Goal: Information Seeking & Learning: Learn about a topic

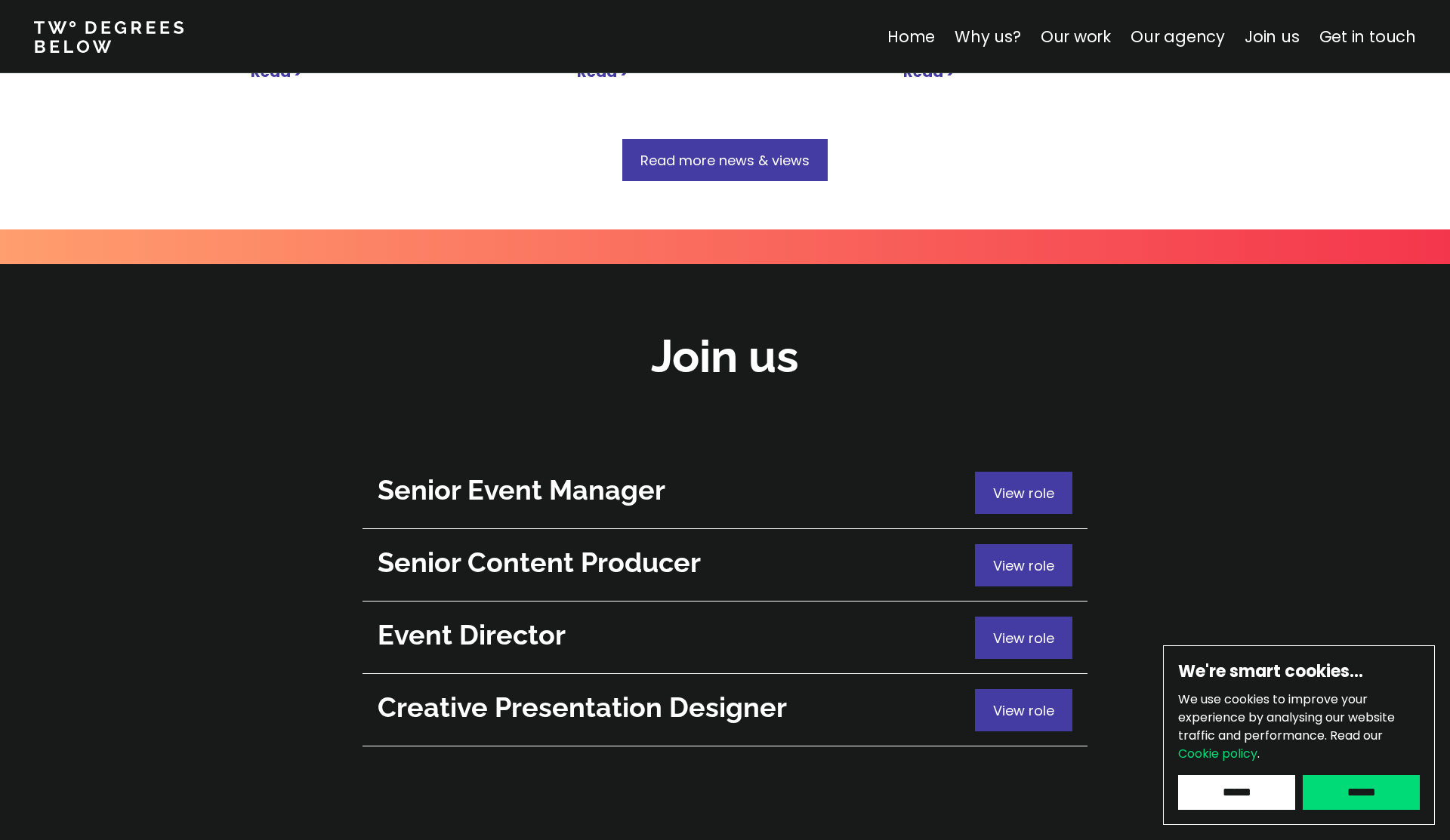
scroll to position [5232, 0]
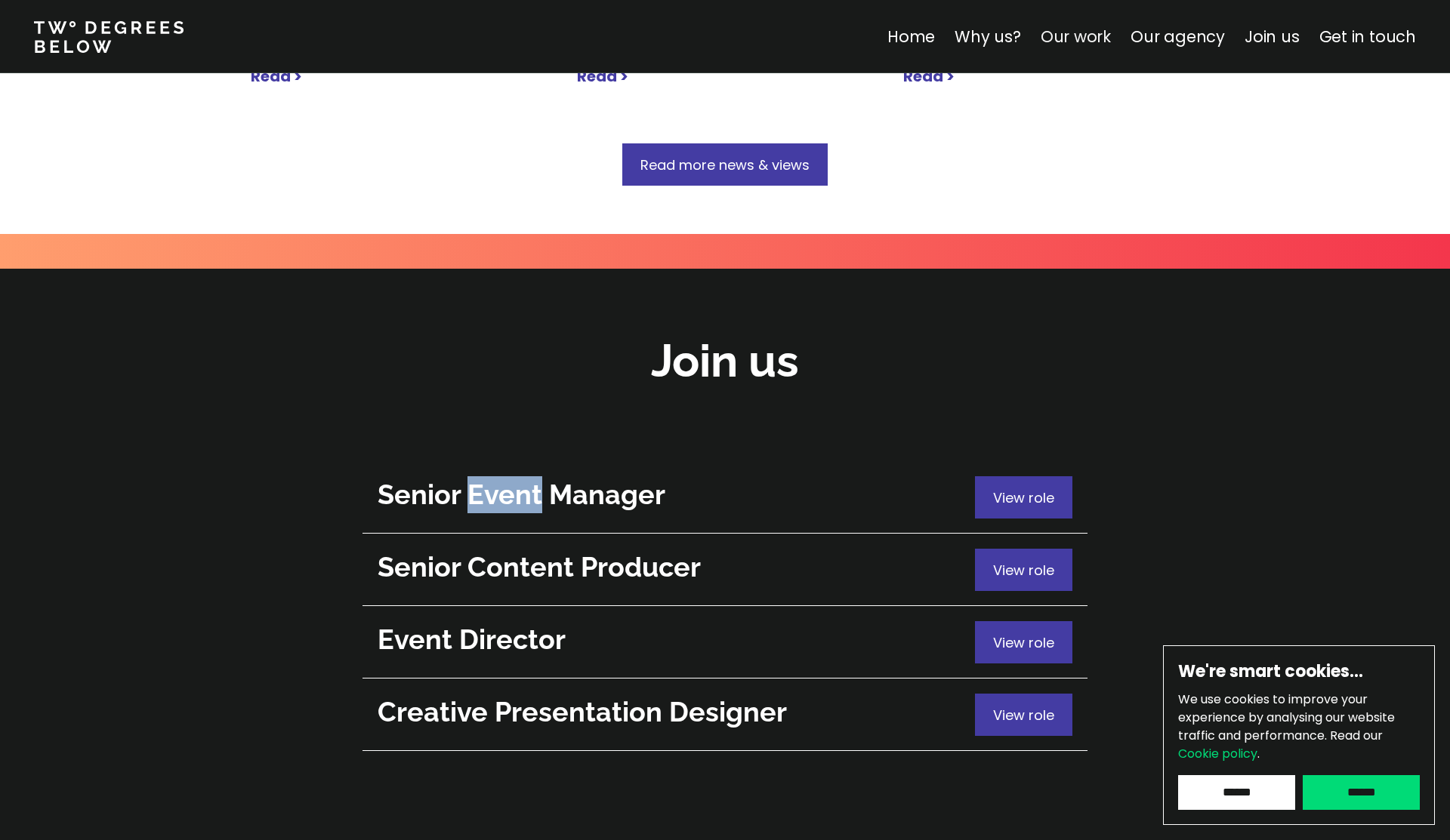
click at [1079, 41] on link "Our work" at bounding box center [1075, 37] width 70 height 22
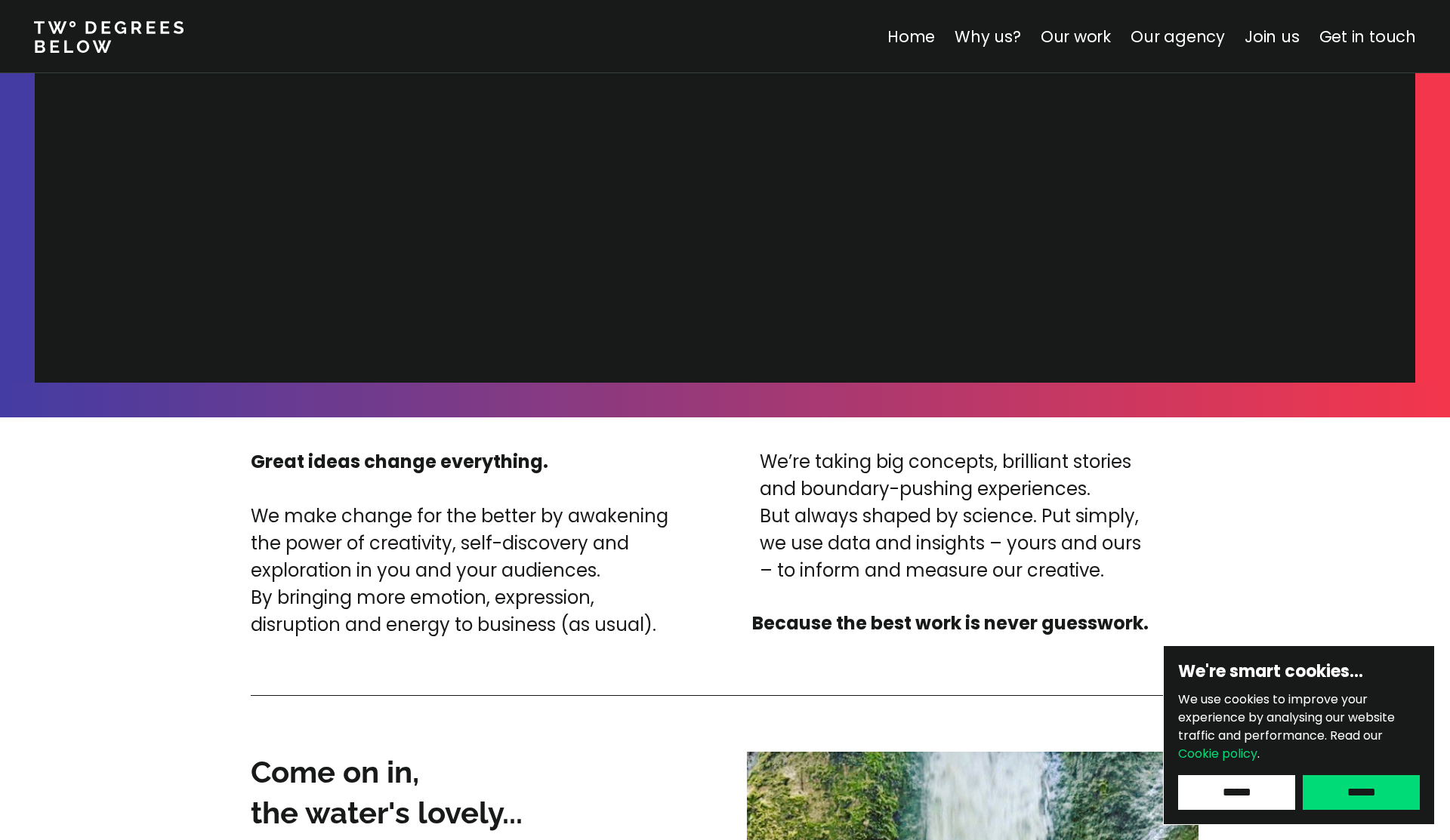
scroll to position [5307, 0]
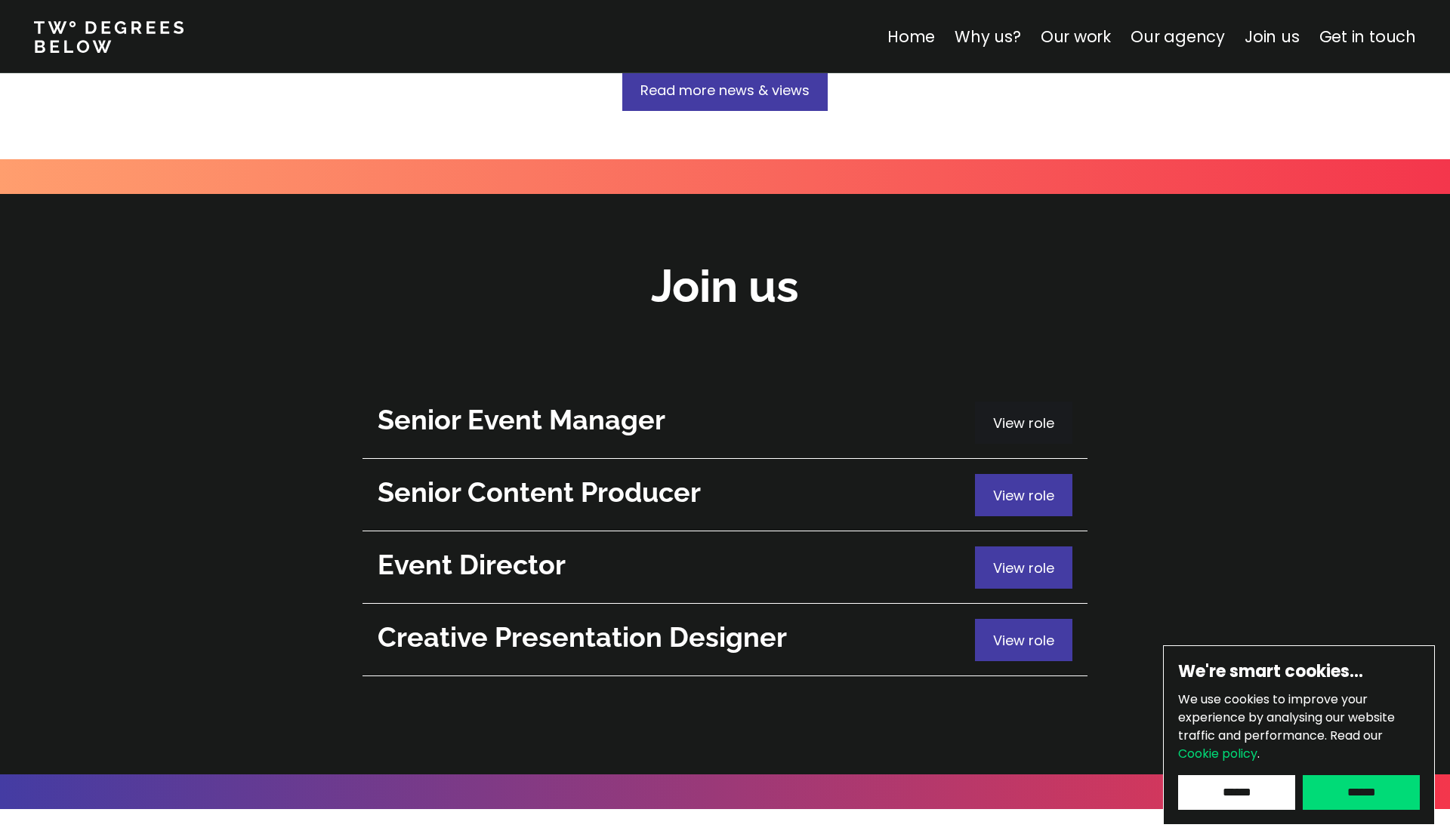
click at [1027, 413] on p "View role" at bounding box center [1023, 423] width 61 height 21
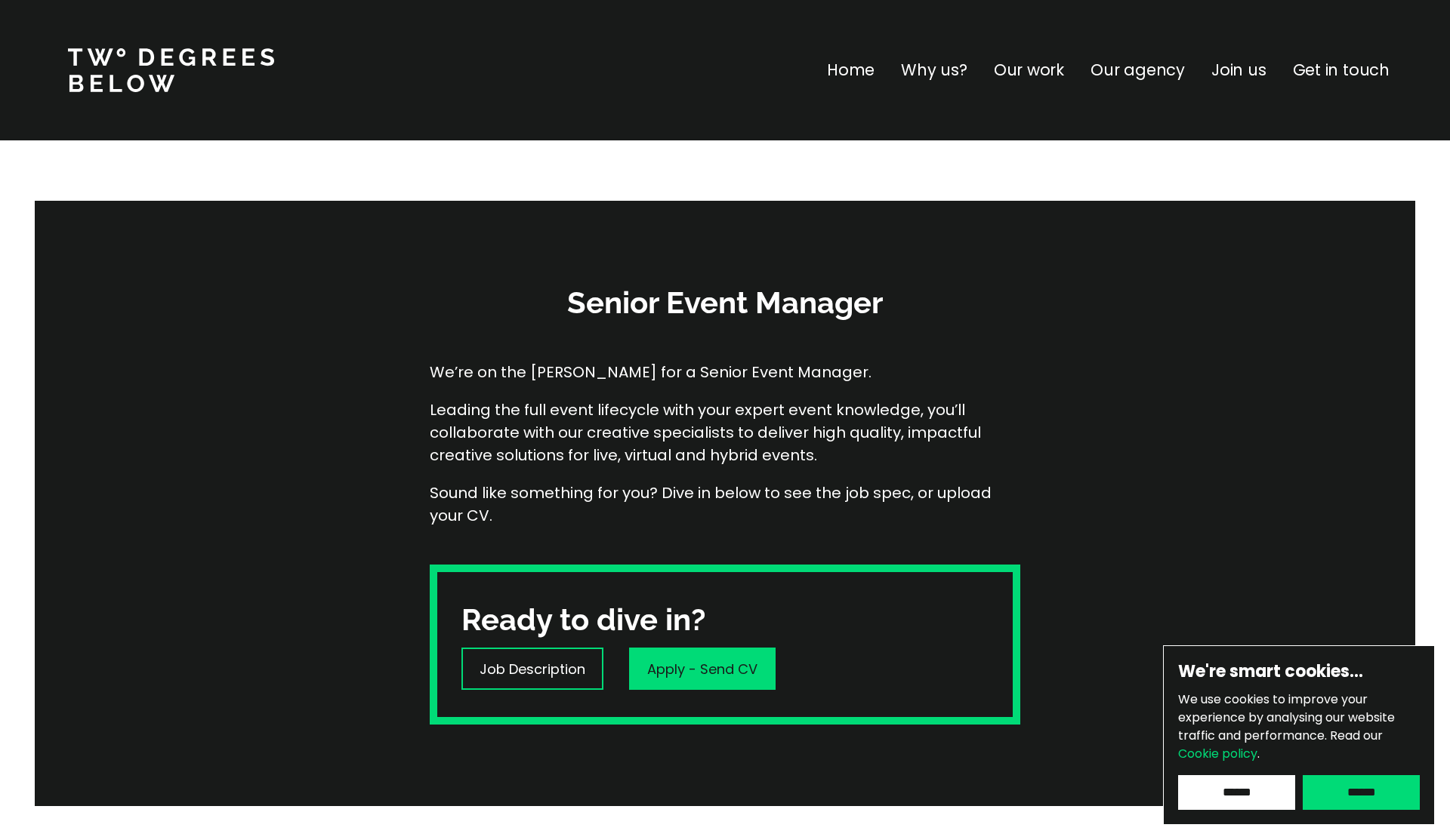
scroll to position [10, 0]
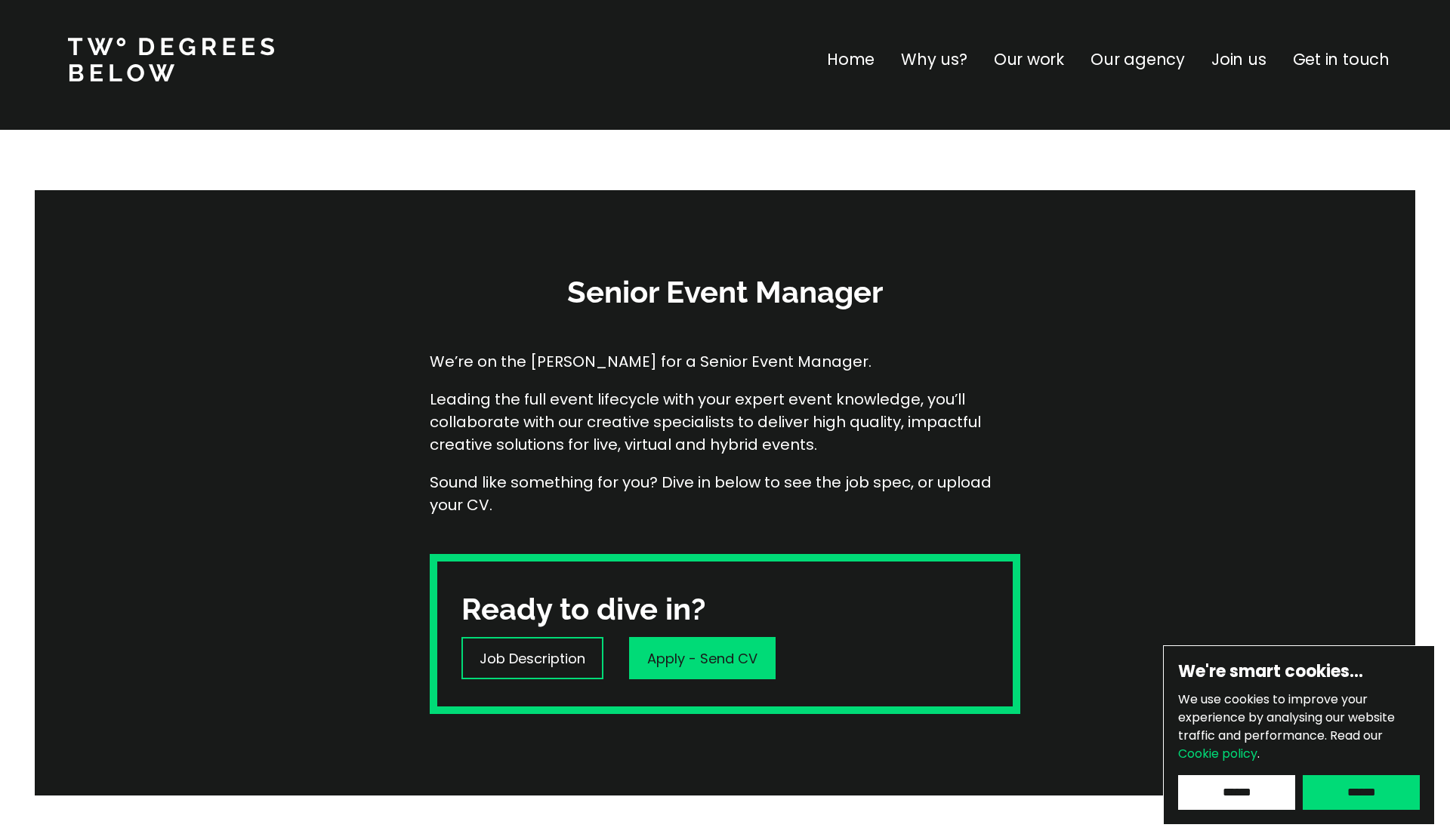
click at [1152, 66] on p "Our agency" at bounding box center [1137, 60] width 95 height 24
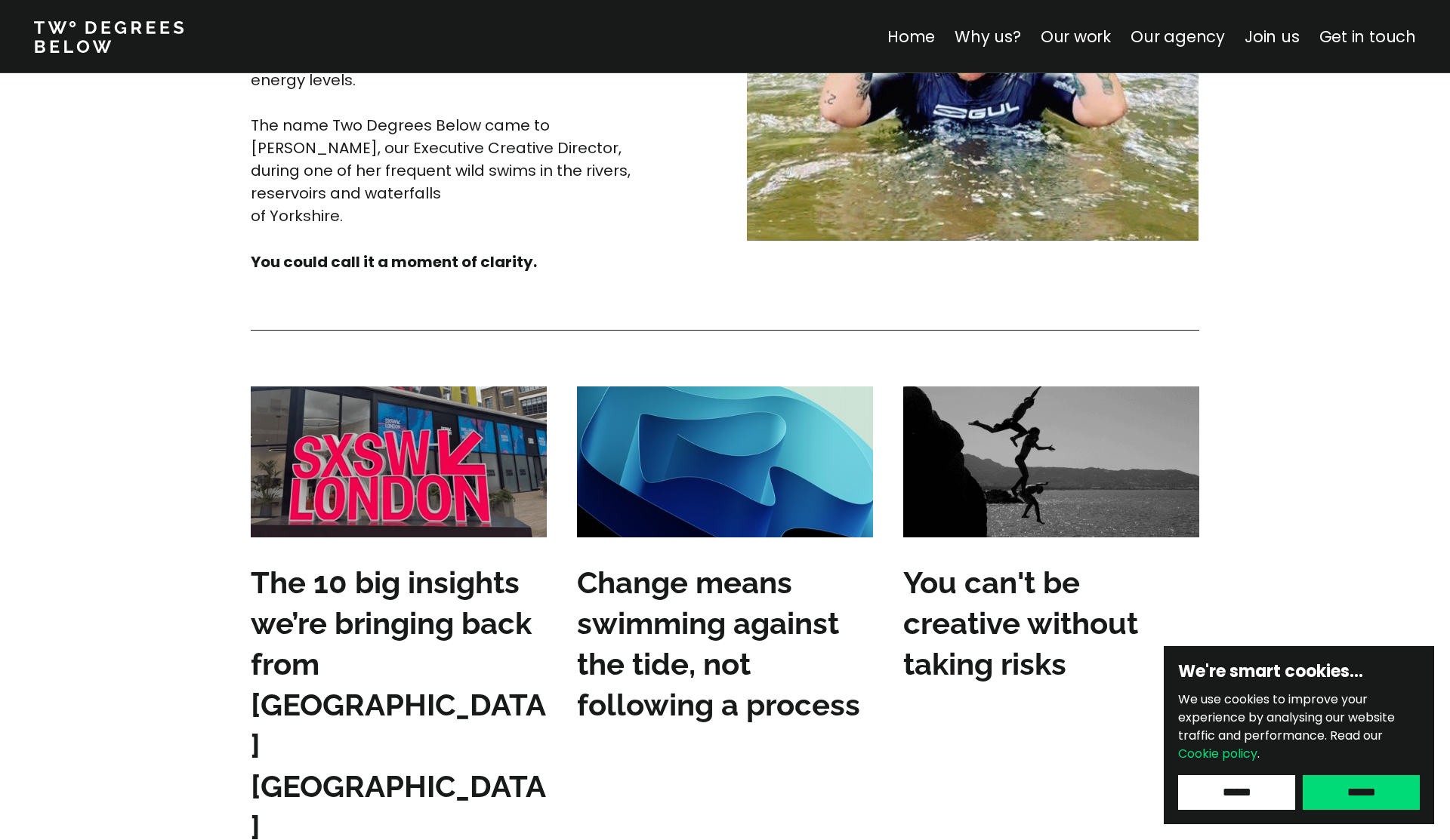
scroll to position [4275, 0]
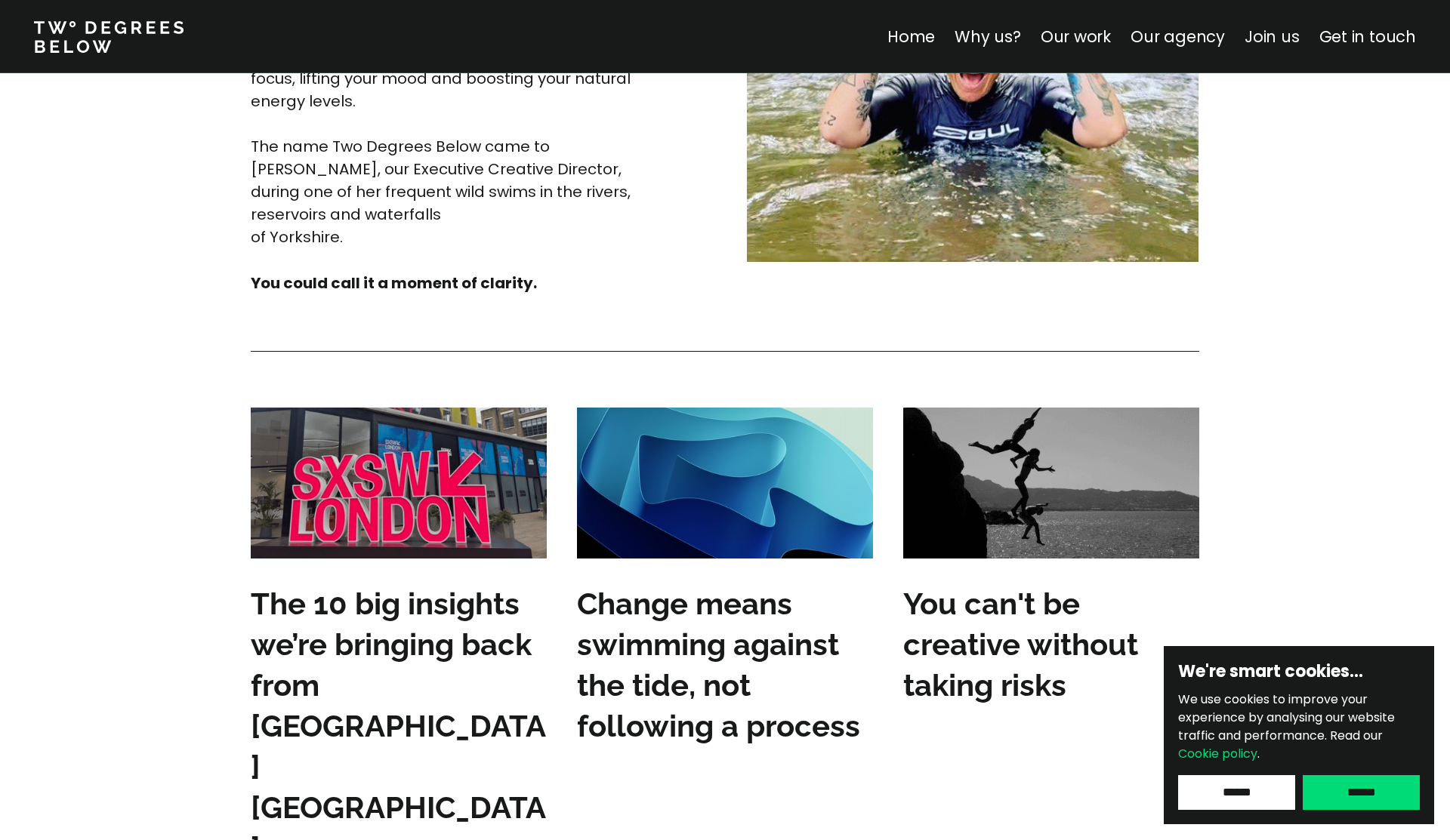
click at [1299, 37] on link "Join us" at bounding box center [1272, 37] width 55 height 22
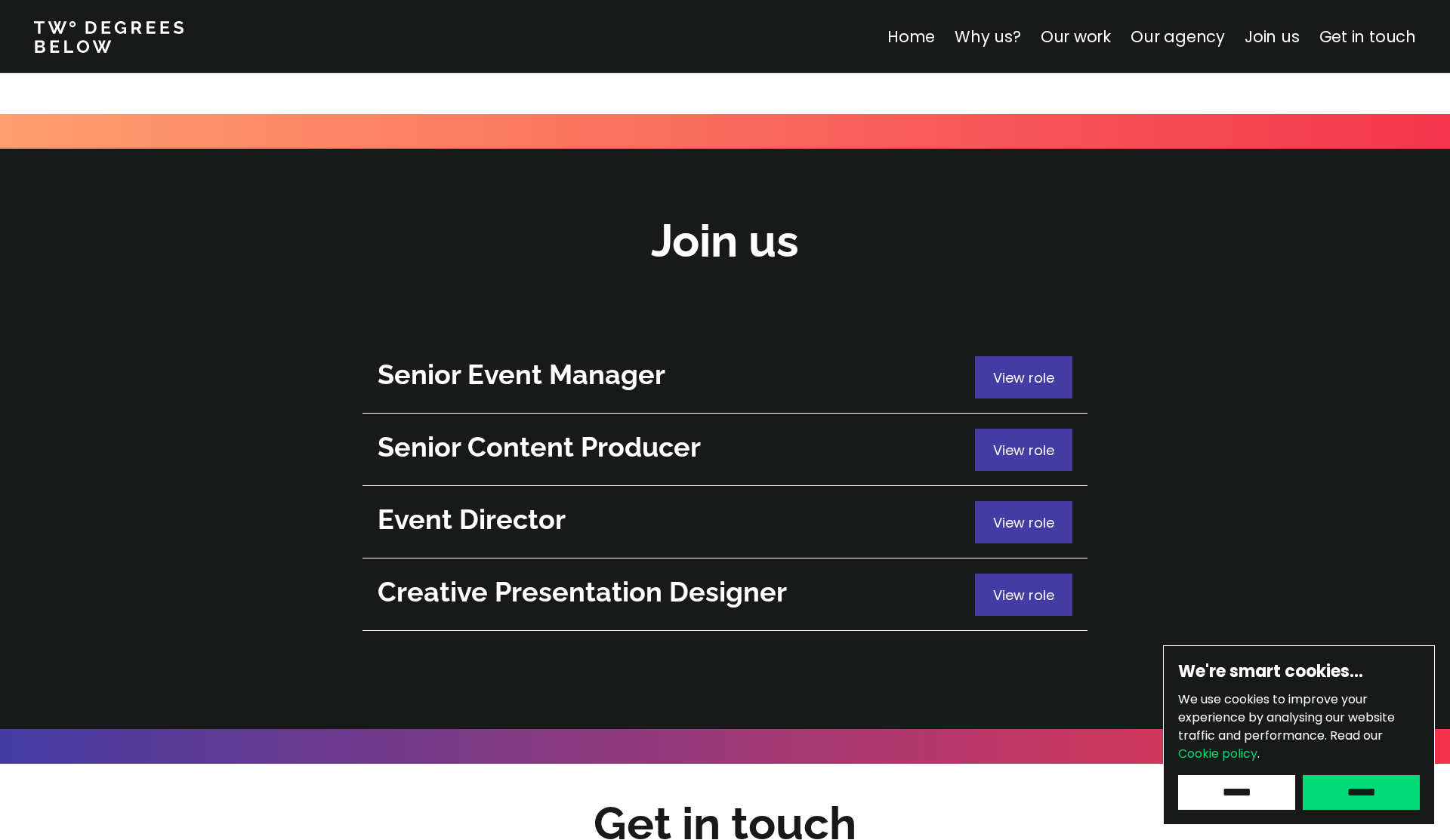
scroll to position [5356, 0]
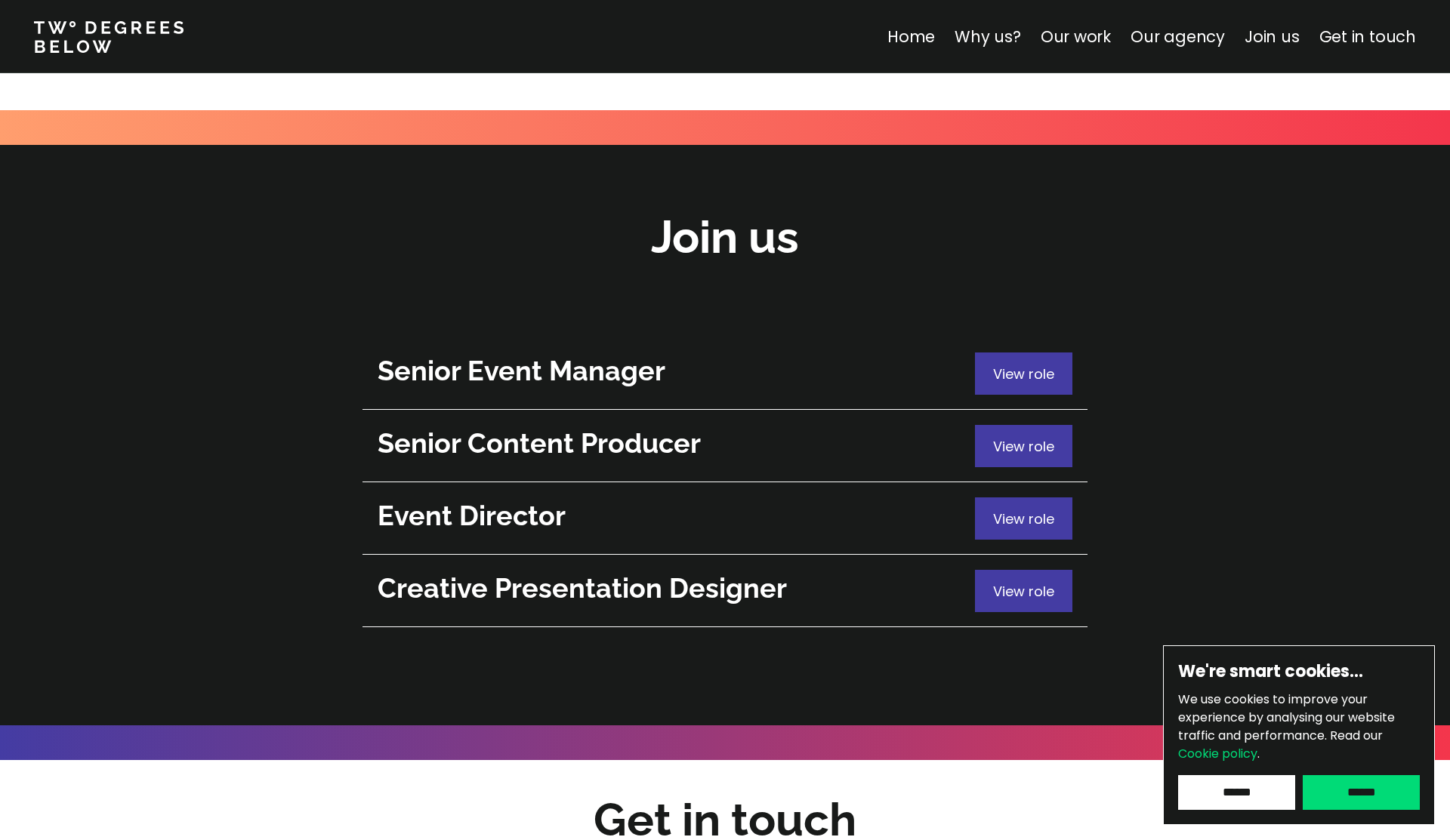
click at [1035, 42] on div "Home Why us? Our work Our agency Join us Get in touch" at bounding box center [1163, 37] width 552 height 24
click at [1023, 509] on span "View role" at bounding box center [1023, 519] width 61 height 19
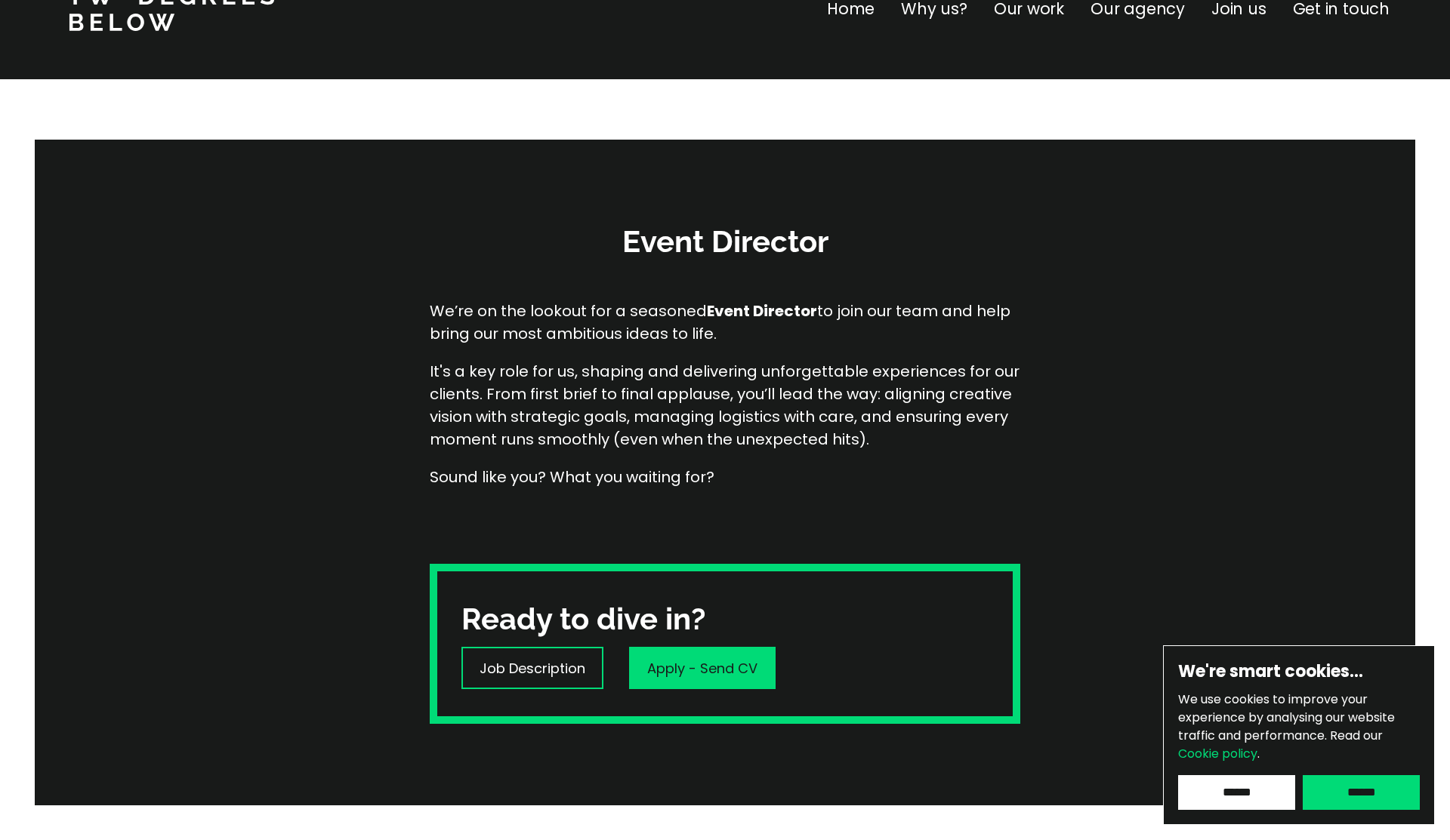
scroll to position [62, 0]
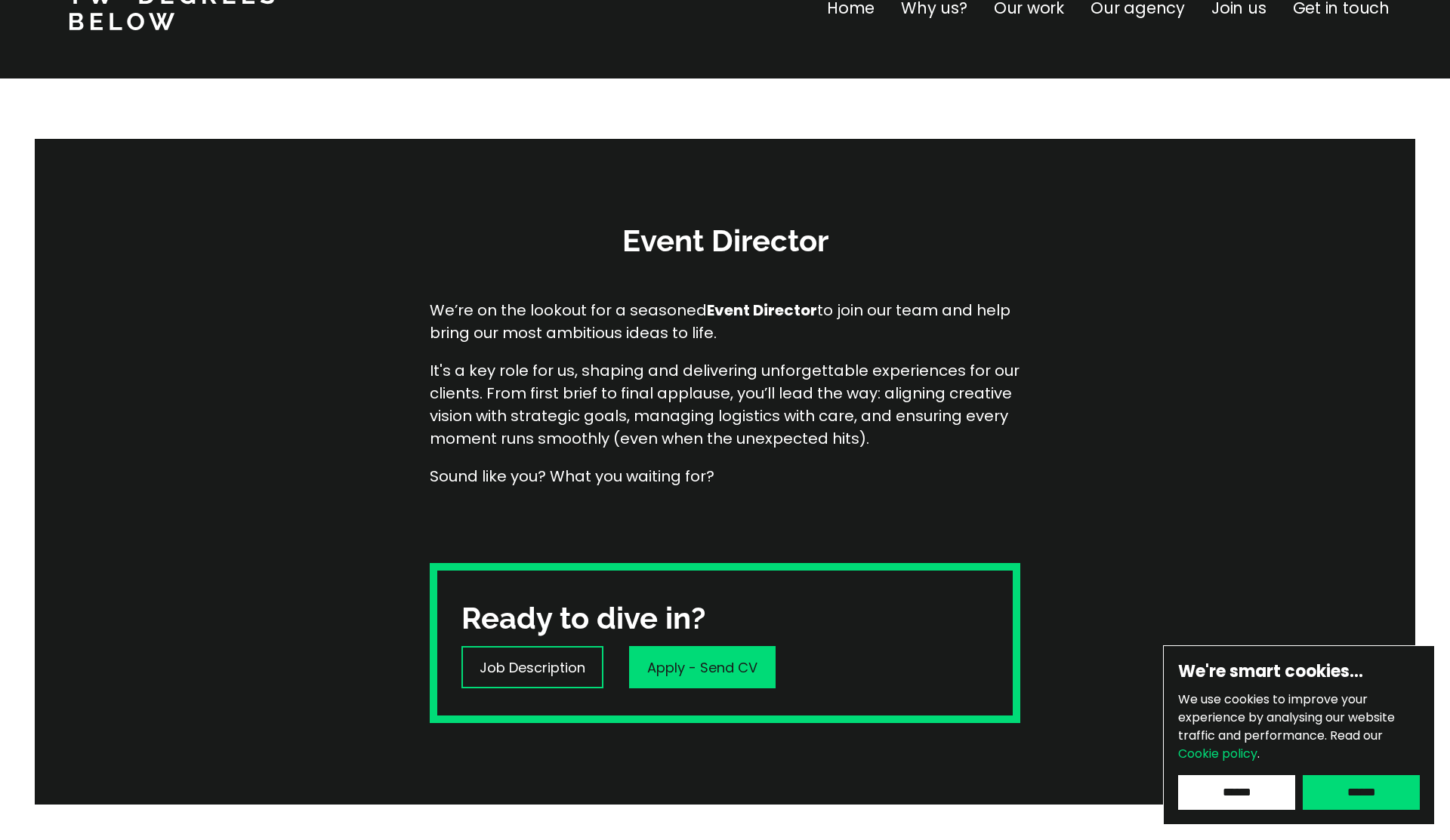
click at [851, 16] on p "Home" at bounding box center [851, 8] width 48 height 24
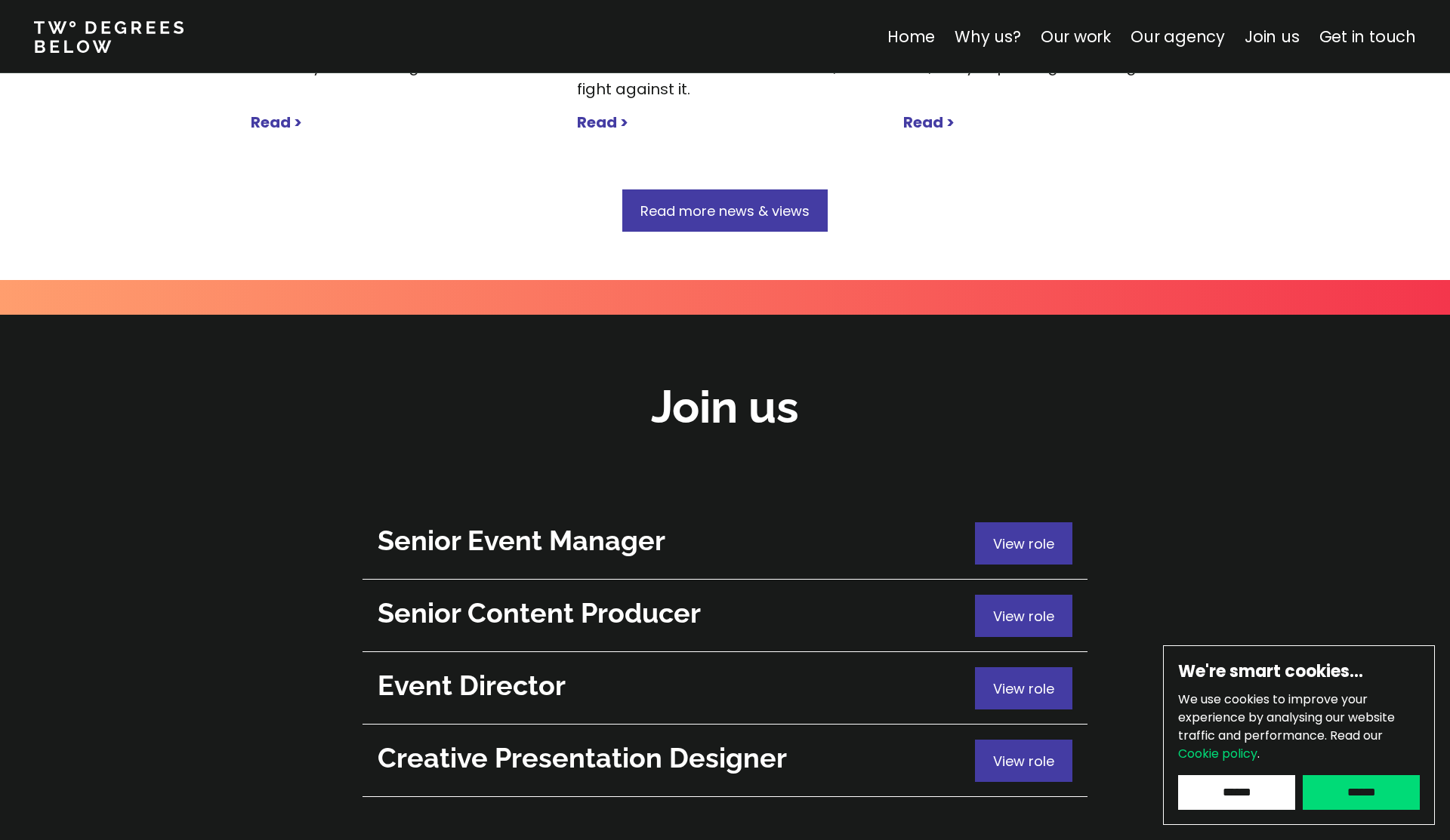
scroll to position [5199, 0]
